Goal: Information Seeking & Learning: Find specific fact

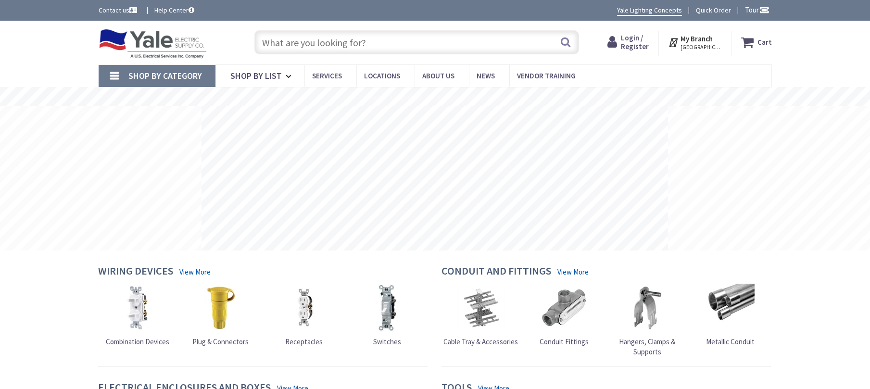
click at [416, 42] on input "text" at bounding box center [416, 42] width 325 height 24
paste input "904280FBB-LWD"
type input "904280FBB-LWD"
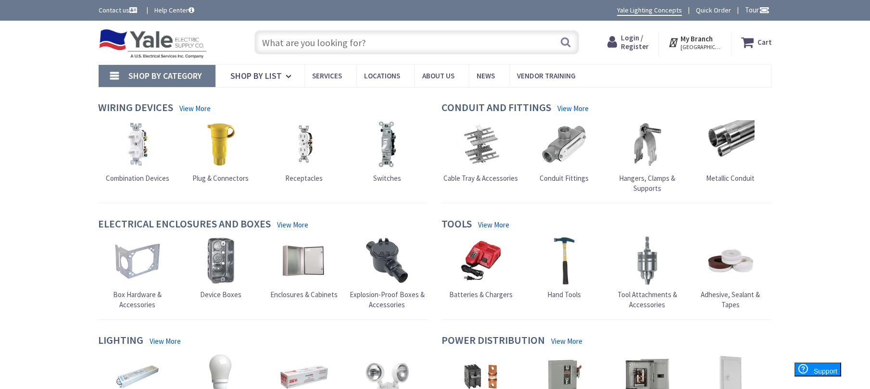
click at [355, 40] on input "text" at bounding box center [416, 42] width 325 height 24
paste input "904280FBB-LWD"
type input "904280FBB-LWD"
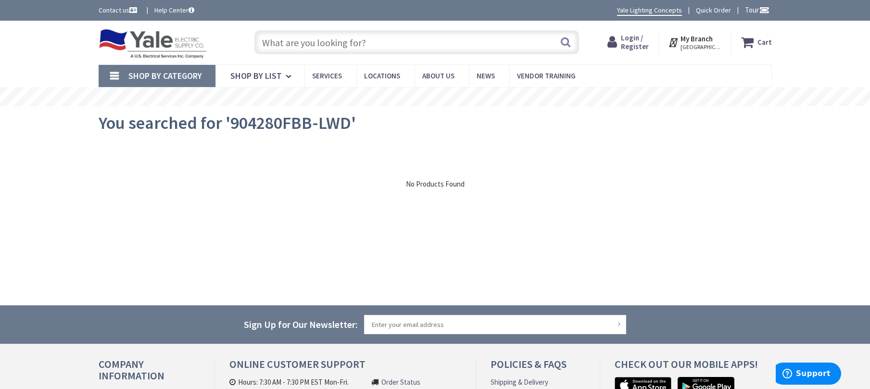
click at [356, 42] on input "text" at bounding box center [416, 42] width 325 height 24
paste input "904280FBB-LWD"
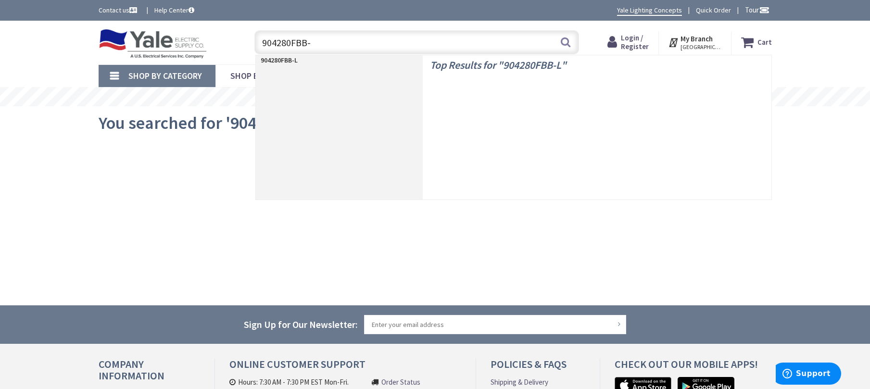
type input "904280FBB"
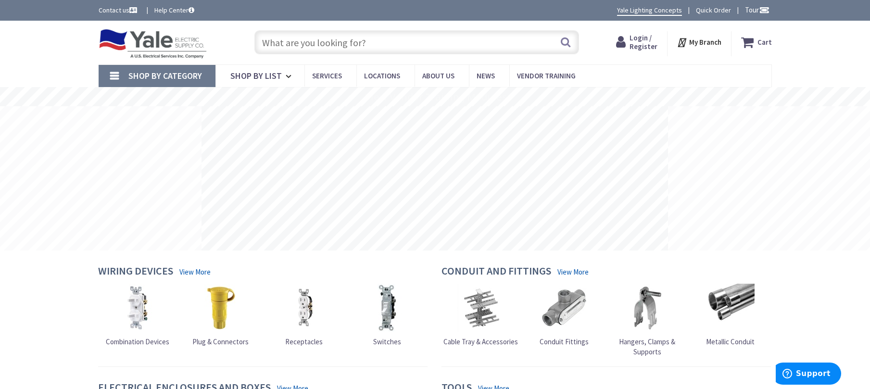
click at [320, 48] on input "text" at bounding box center [416, 42] width 325 height 24
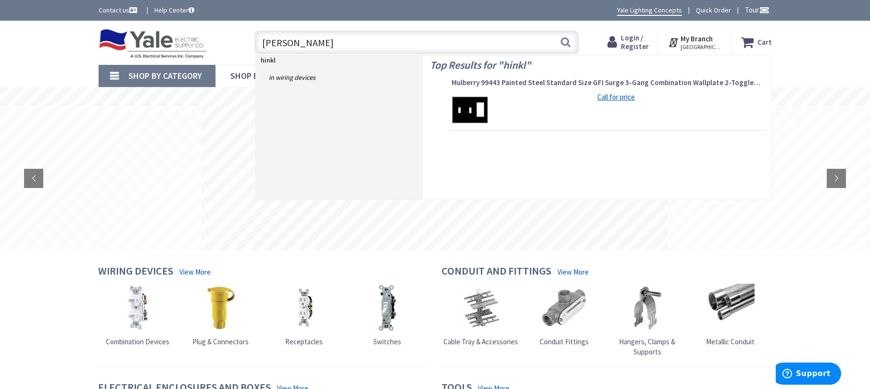
type input "hinkley"
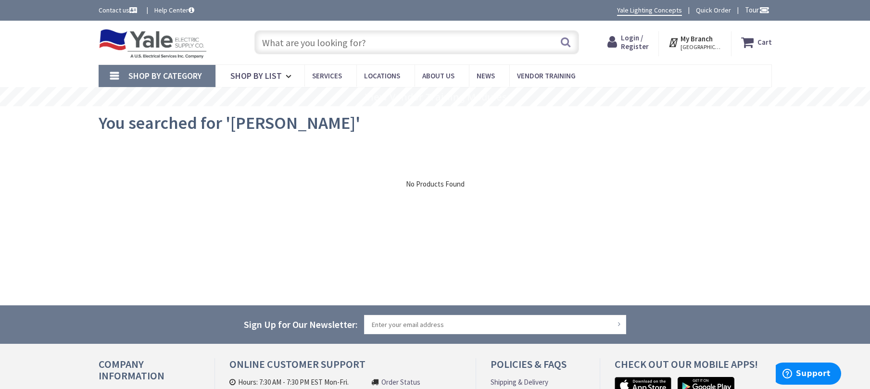
click at [358, 42] on input "text" at bounding box center [416, 42] width 325 height 24
